Goal: Information Seeking & Learning: Learn about a topic

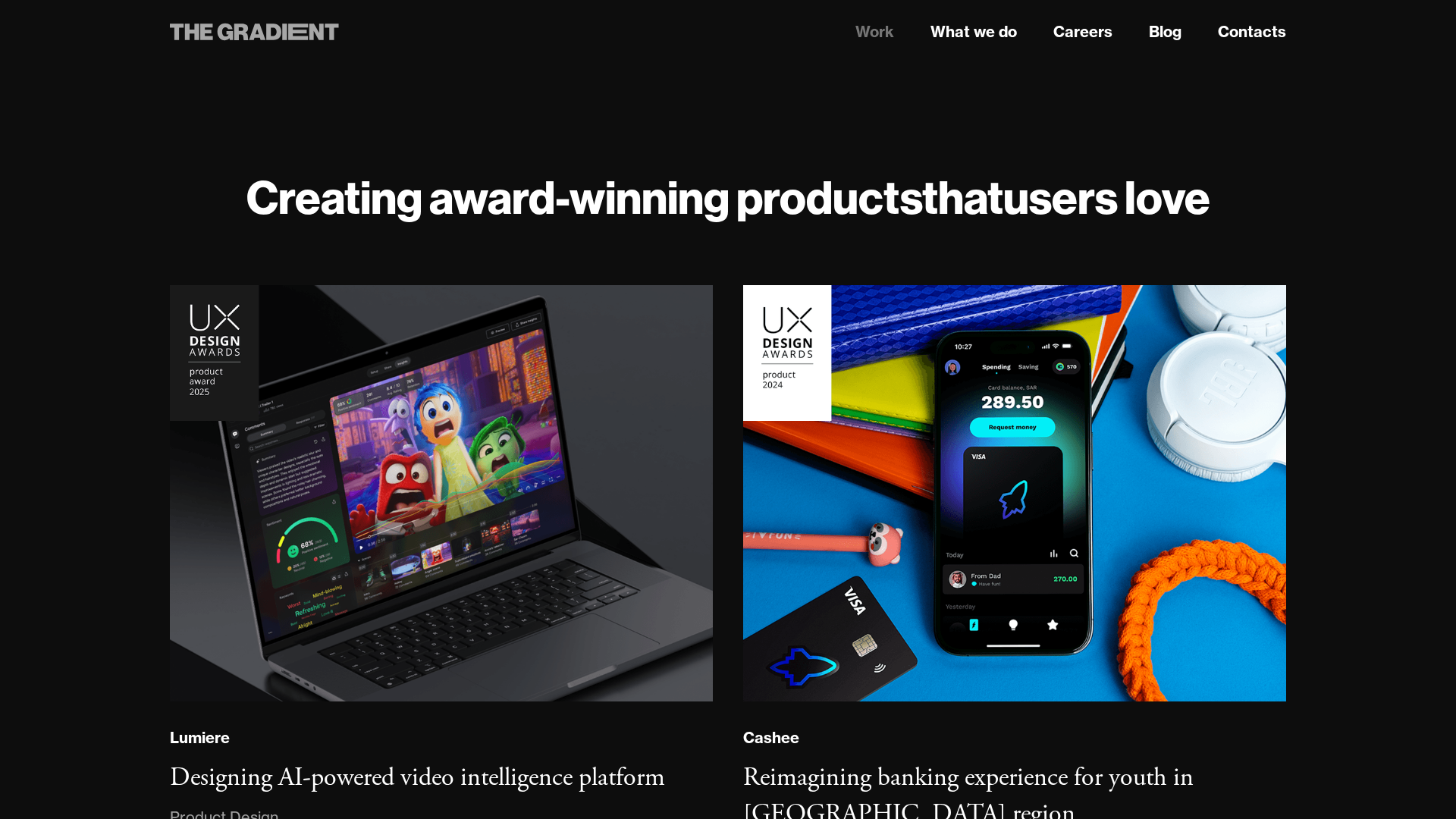
click at [308, 31] on icon at bounding box center [254, 32] width 169 height 27
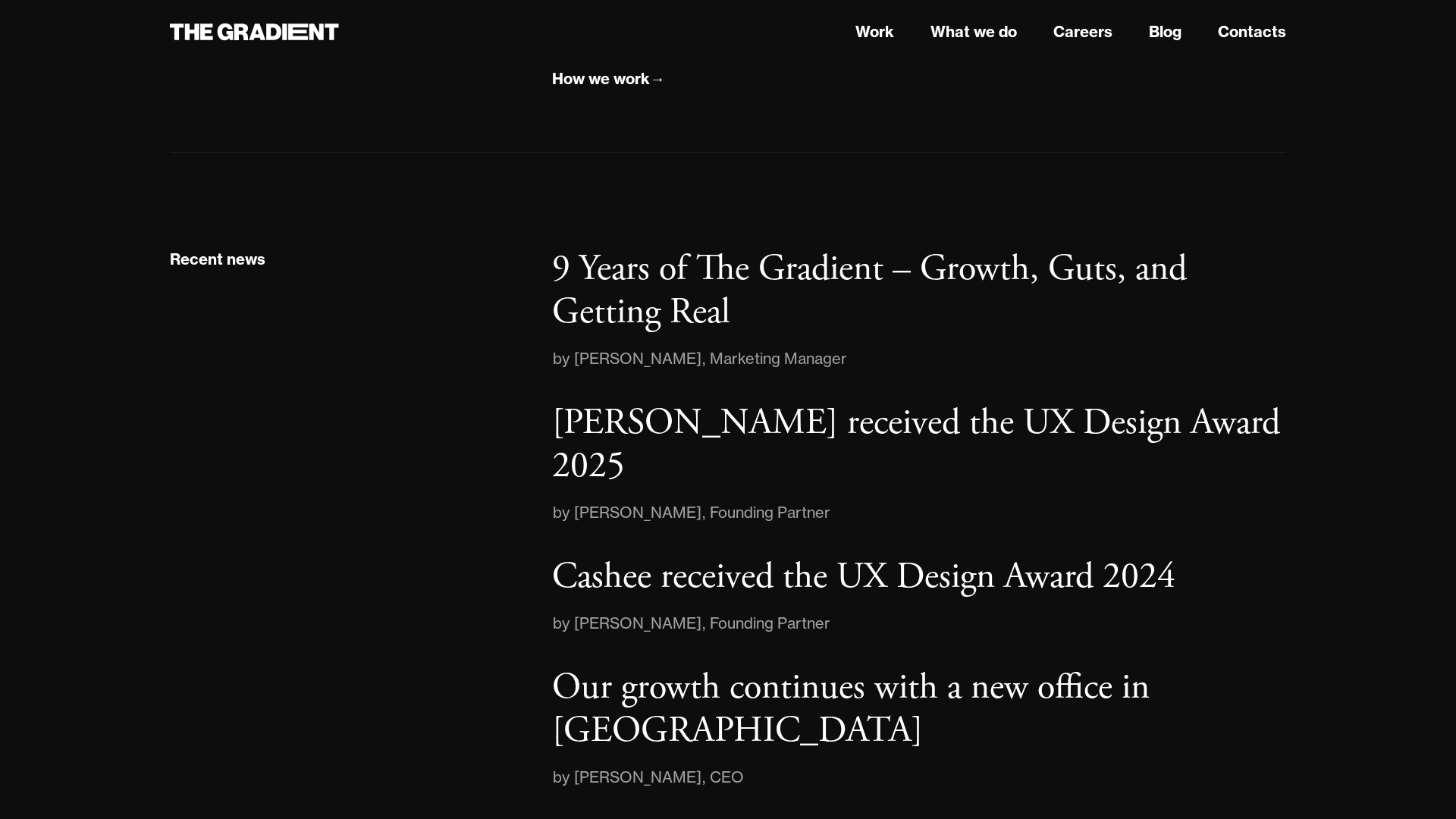
scroll to position [2371, 0]
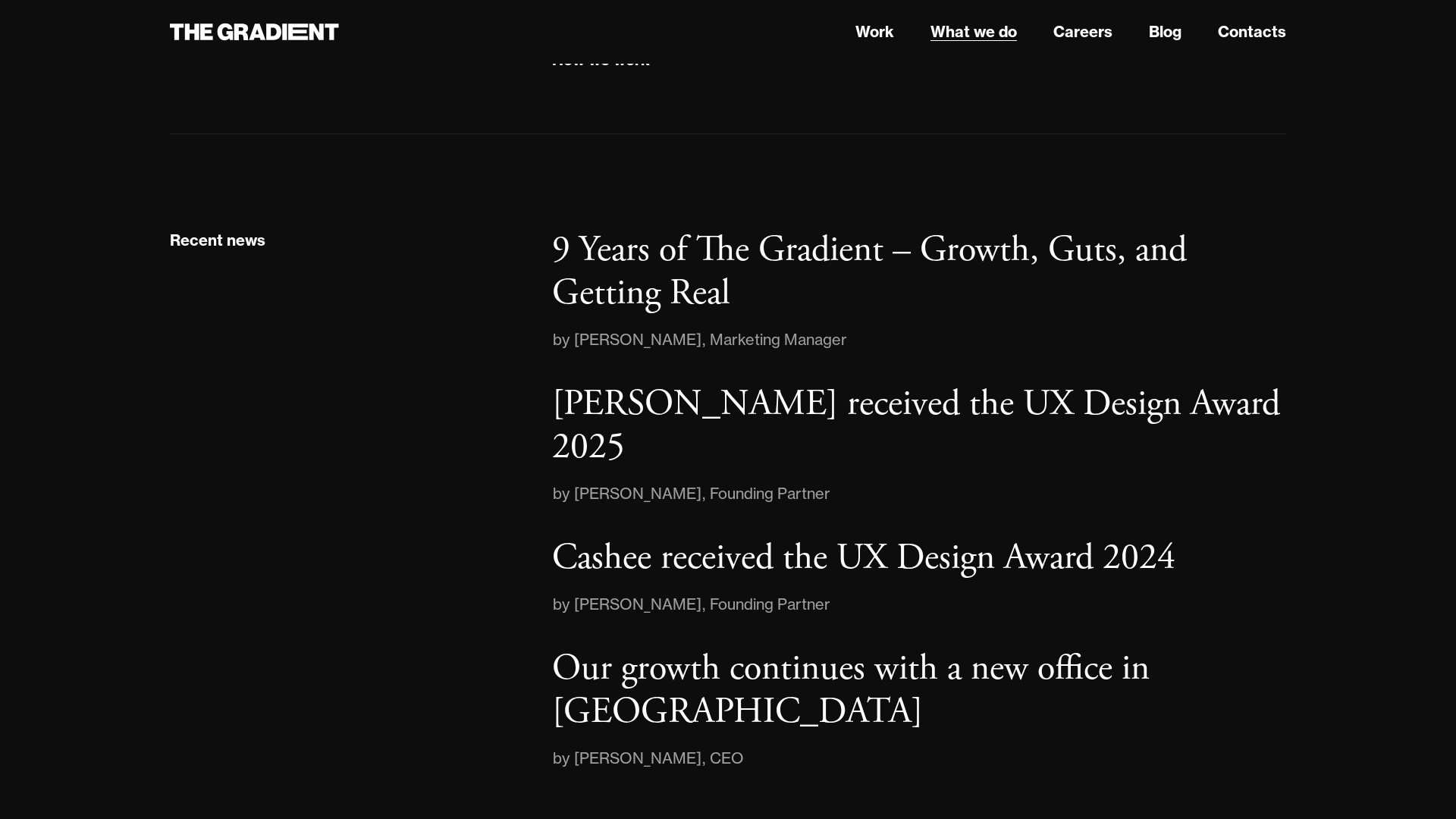
click at [988, 29] on link "What we do" at bounding box center [973, 32] width 86 height 22
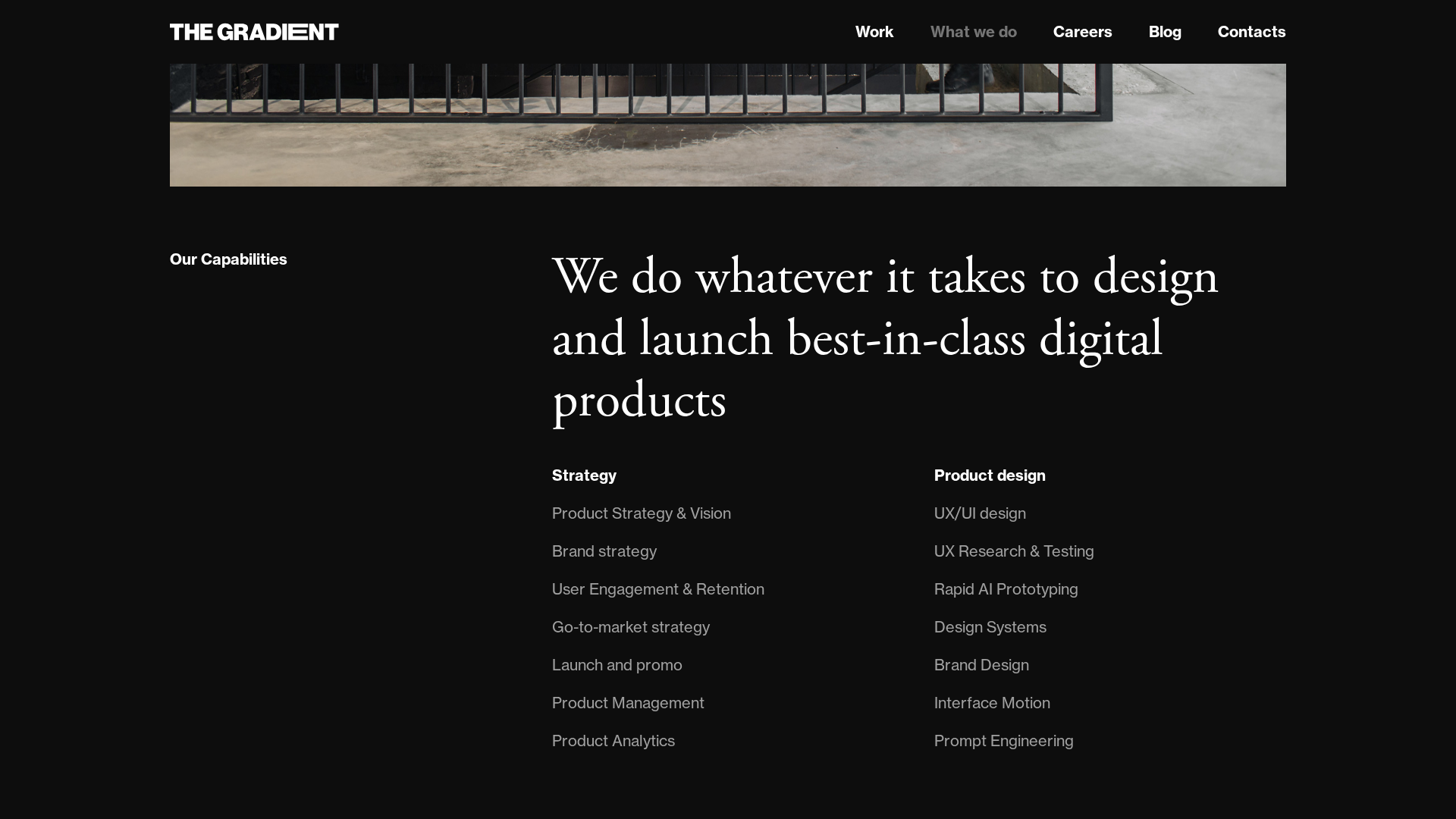
scroll to position [1101, 0]
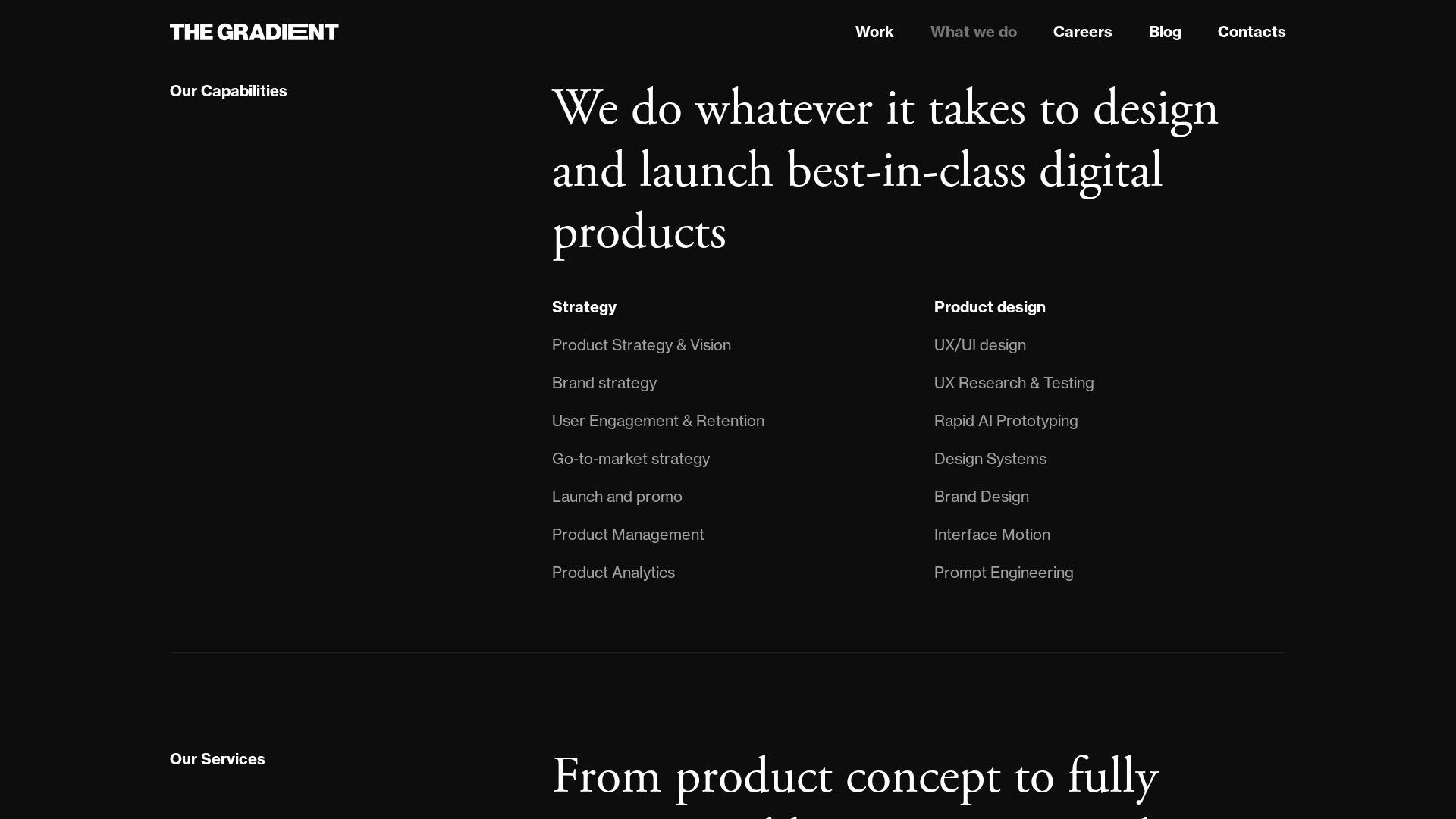
click at [646, 341] on div "Product Strategy & Vision" at bounding box center [642, 345] width 179 height 24
click at [665, 436] on li "User Engagement & Retention" at bounding box center [728, 420] width 352 height 38
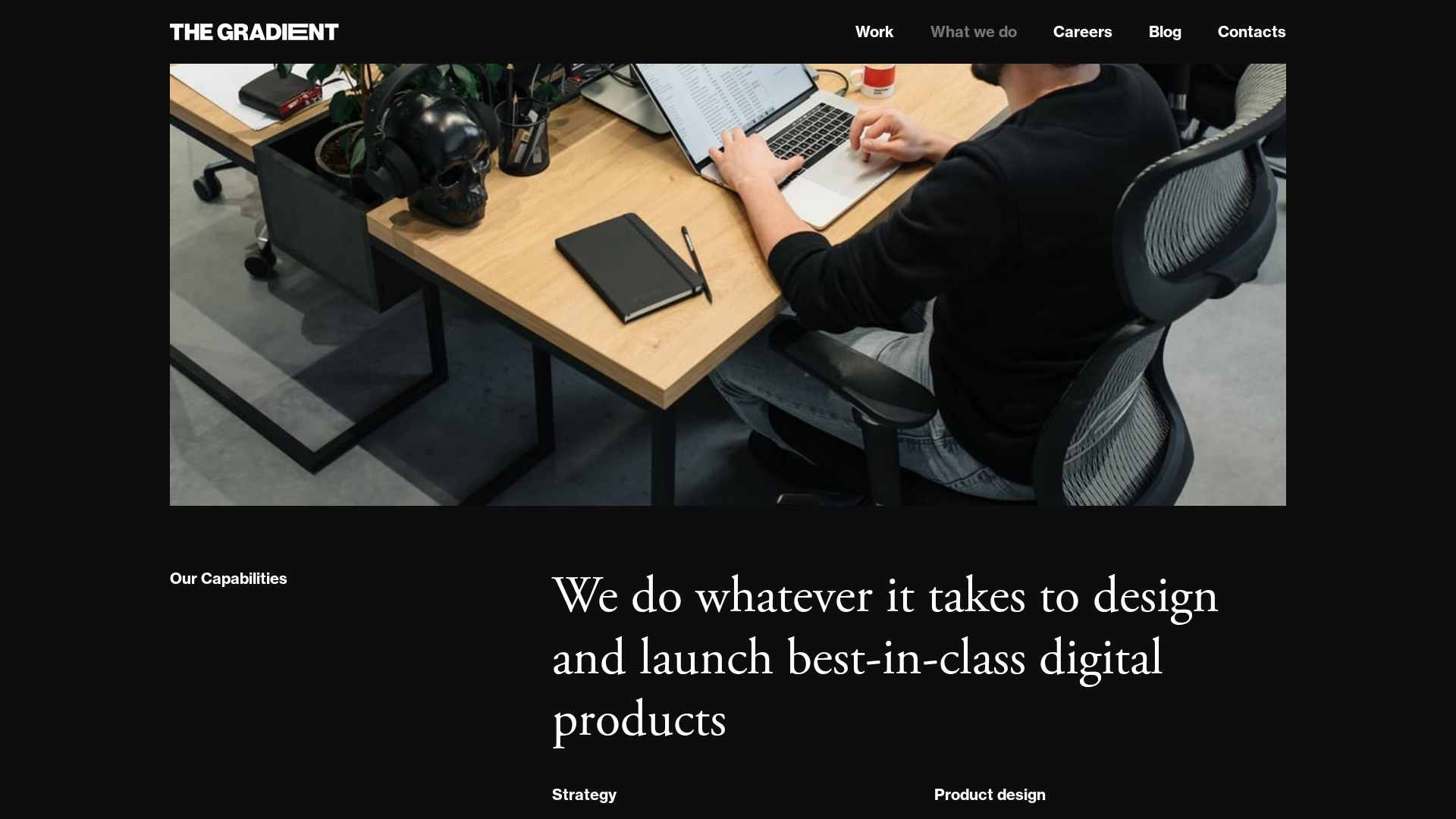
scroll to position [0, 0]
